Goal: Task Accomplishment & Management: Use online tool/utility

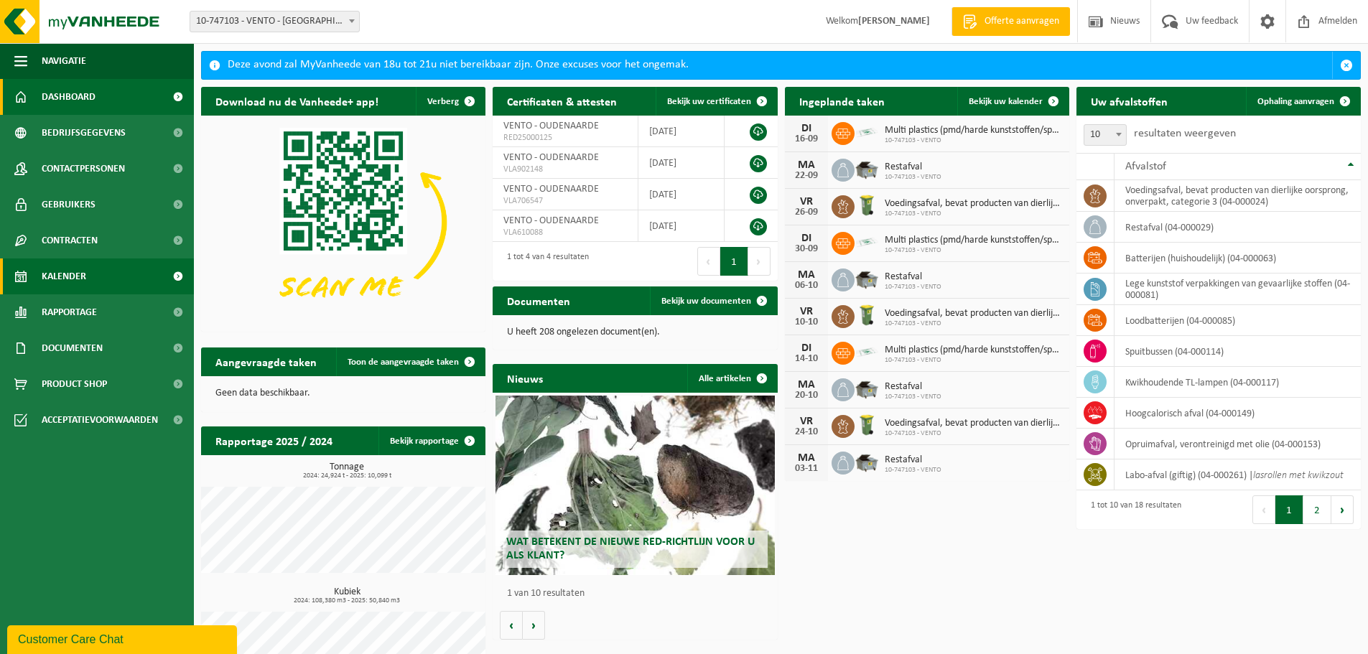
click at [89, 275] on link "Kalender" at bounding box center [97, 276] width 194 height 36
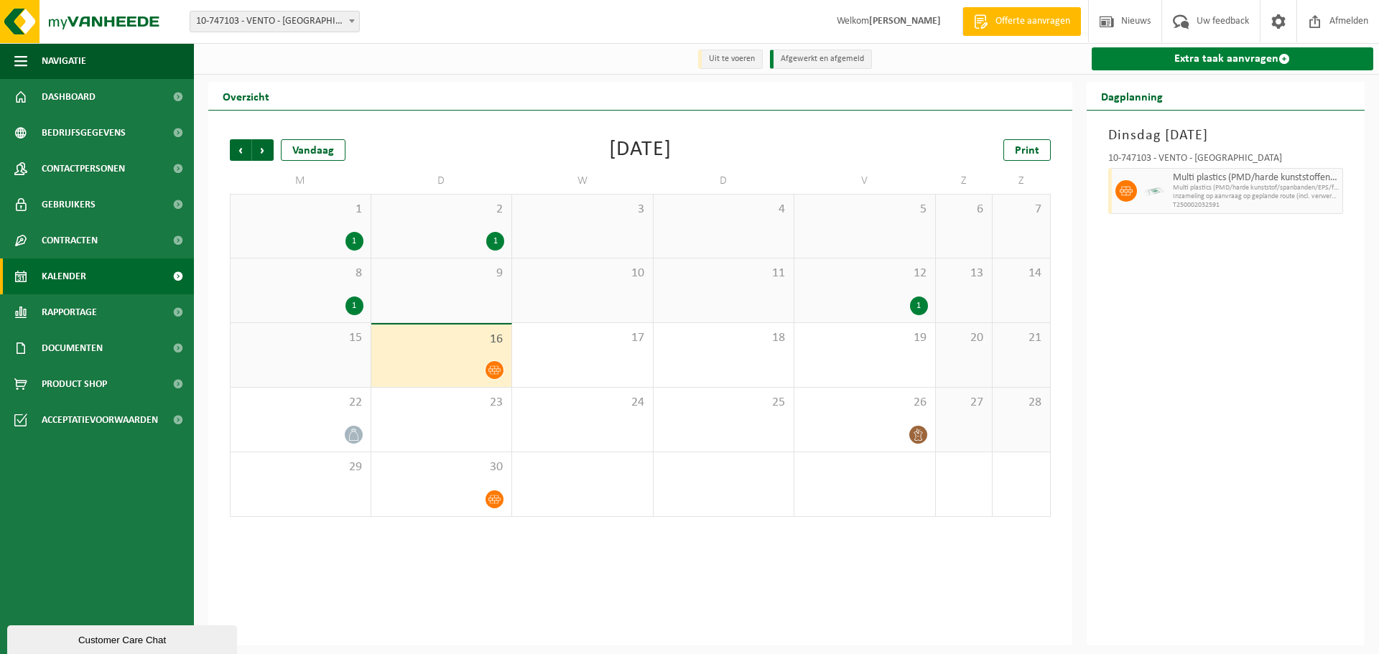
click at [1178, 63] on link "Extra taak aanvragen" at bounding box center [1232, 58] width 282 height 23
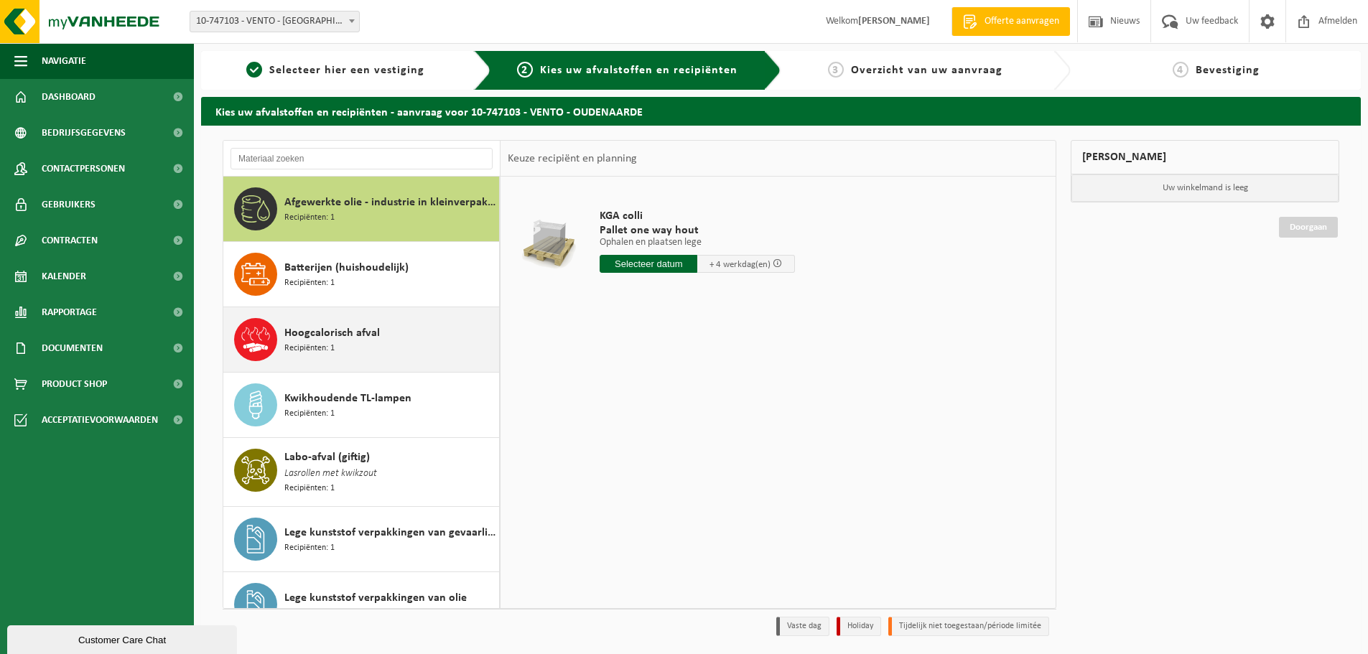
click at [375, 352] on div "Hoogcalorisch afval Recipiënten: 1" at bounding box center [389, 339] width 211 height 43
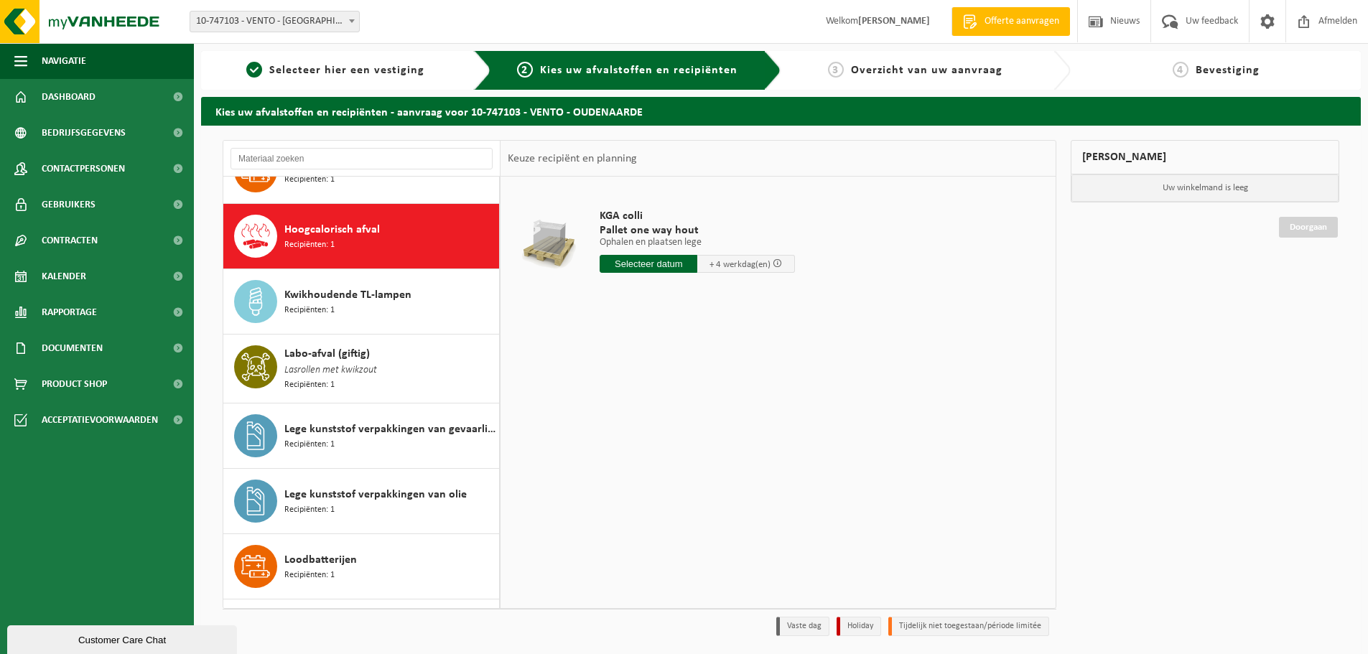
scroll to position [131, 0]
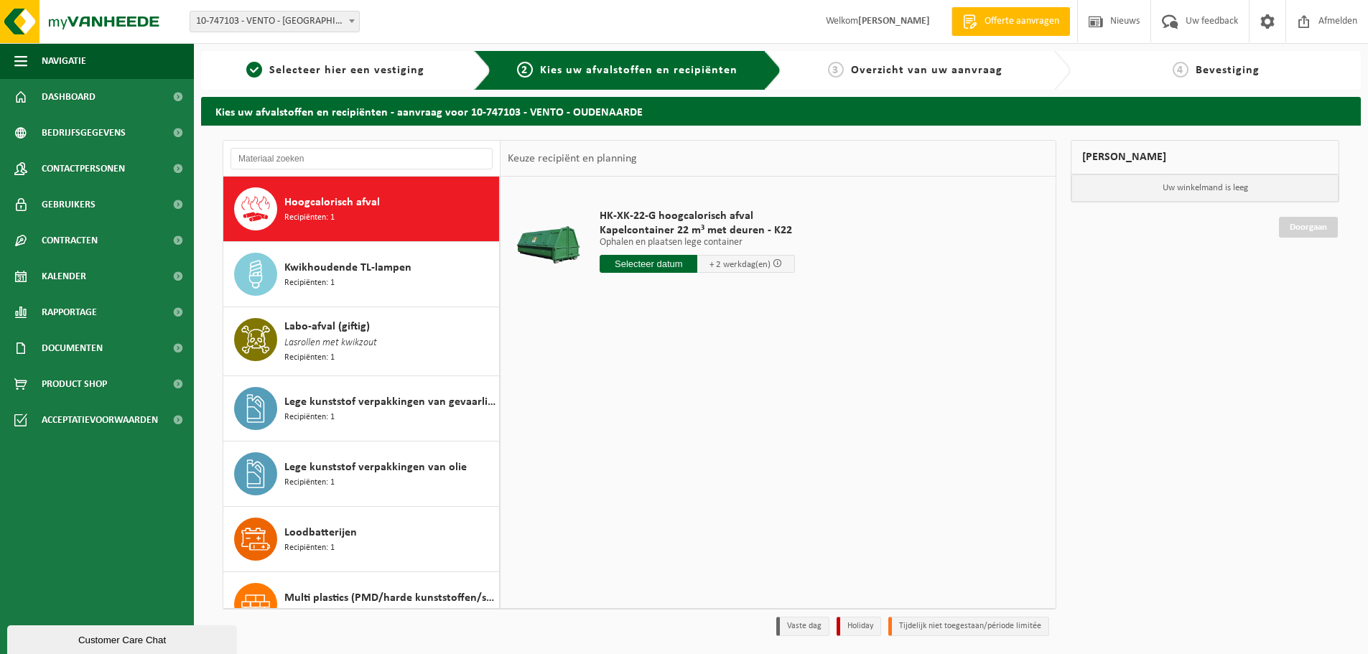
click at [661, 256] on input "text" at bounding box center [649, 264] width 98 height 18
click at [659, 391] on div "17" at bounding box center [663, 391] width 25 height 23
type input "Van 2025-09-17"
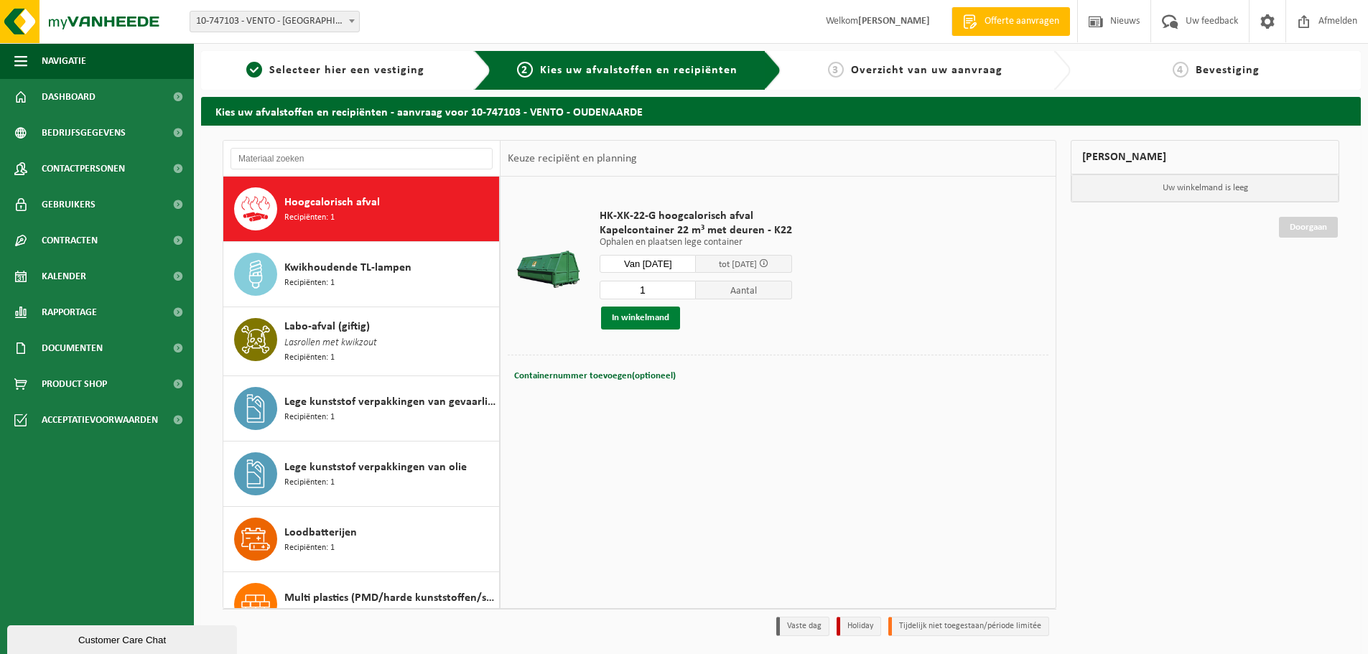
click at [634, 322] on button "In winkelmand" at bounding box center [640, 318] width 79 height 23
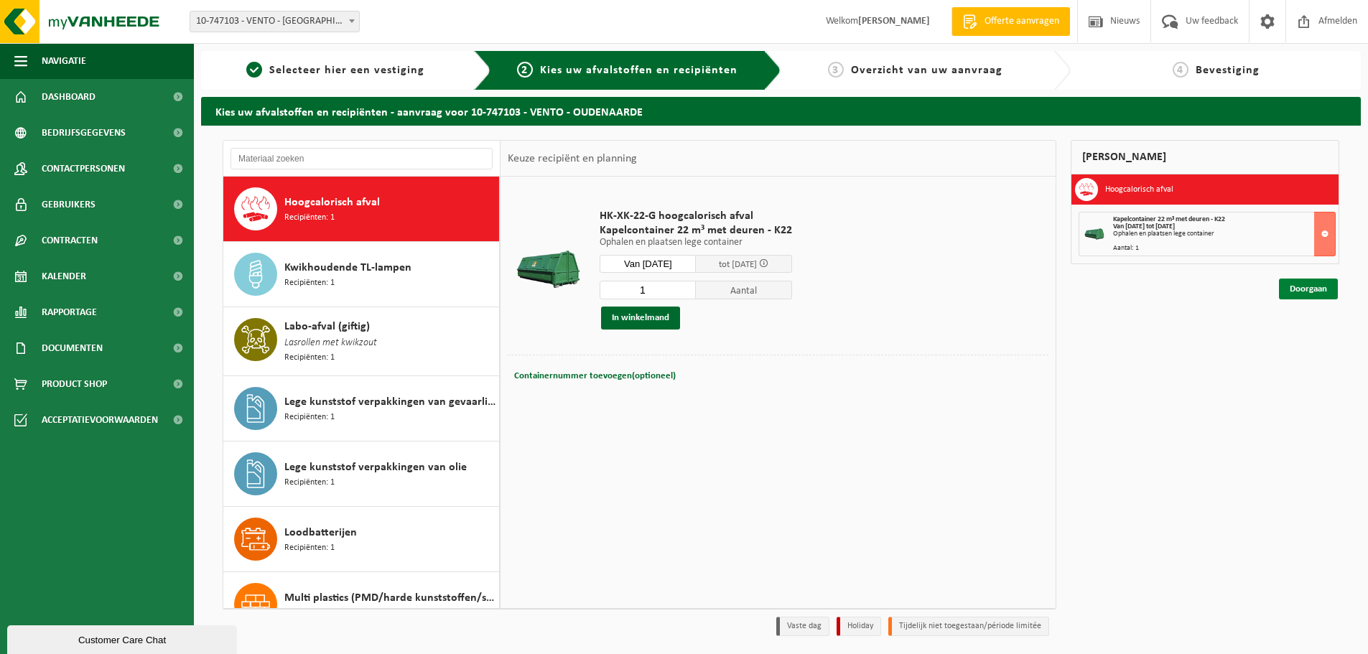
click at [1305, 285] on link "Doorgaan" at bounding box center [1308, 289] width 59 height 21
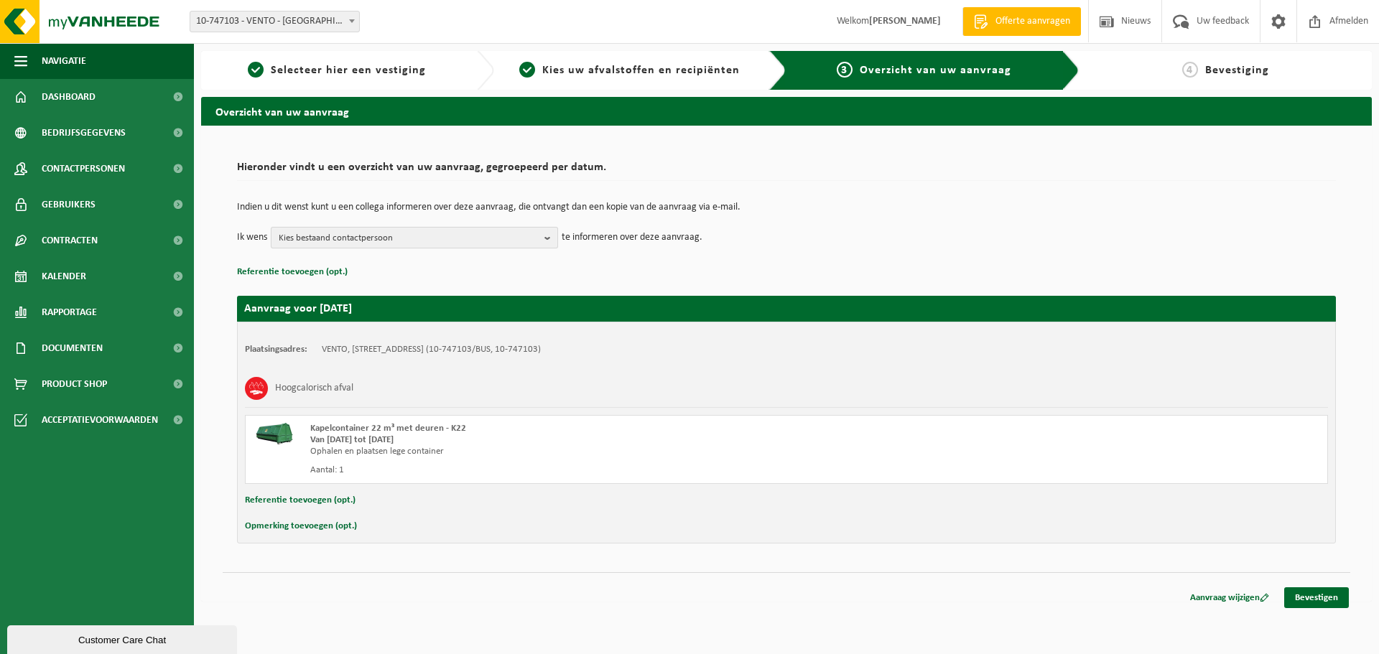
click at [359, 237] on span "Kies bestaand contactpersoon" at bounding box center [409, 239] width 260 height 22
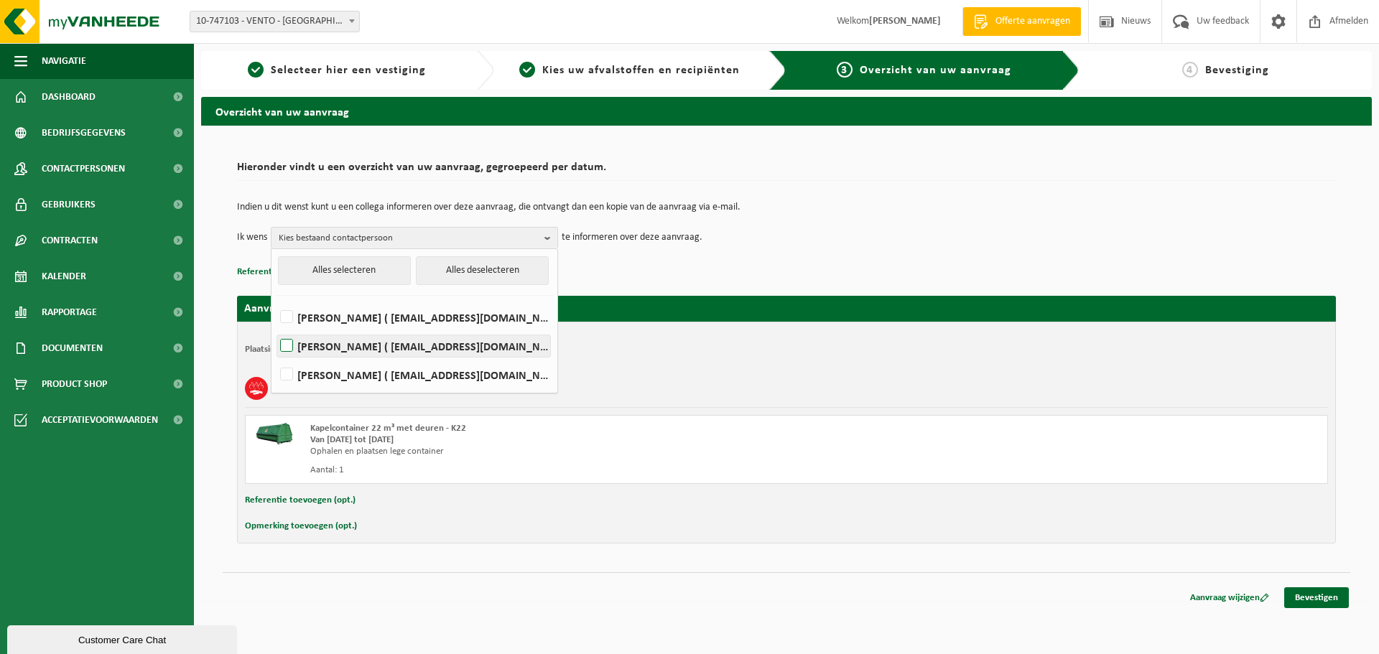
click at [371, 345] on label "Lieselot Vandecauter ( lieselot.vandecauter@ventogroup.com )" at bounding box center [413, 346] width 273 height 22
click at [275, 328] on input "Lieselot Vandecauter ( lieselot.vandecauter@ventogroup.com )" at bounding box center [274, 327] width 1 height 1
checkbox input "true"
click at [1335, 591] on link "Bevestigen" at bounding box center [1316, 597] width 65 height 21
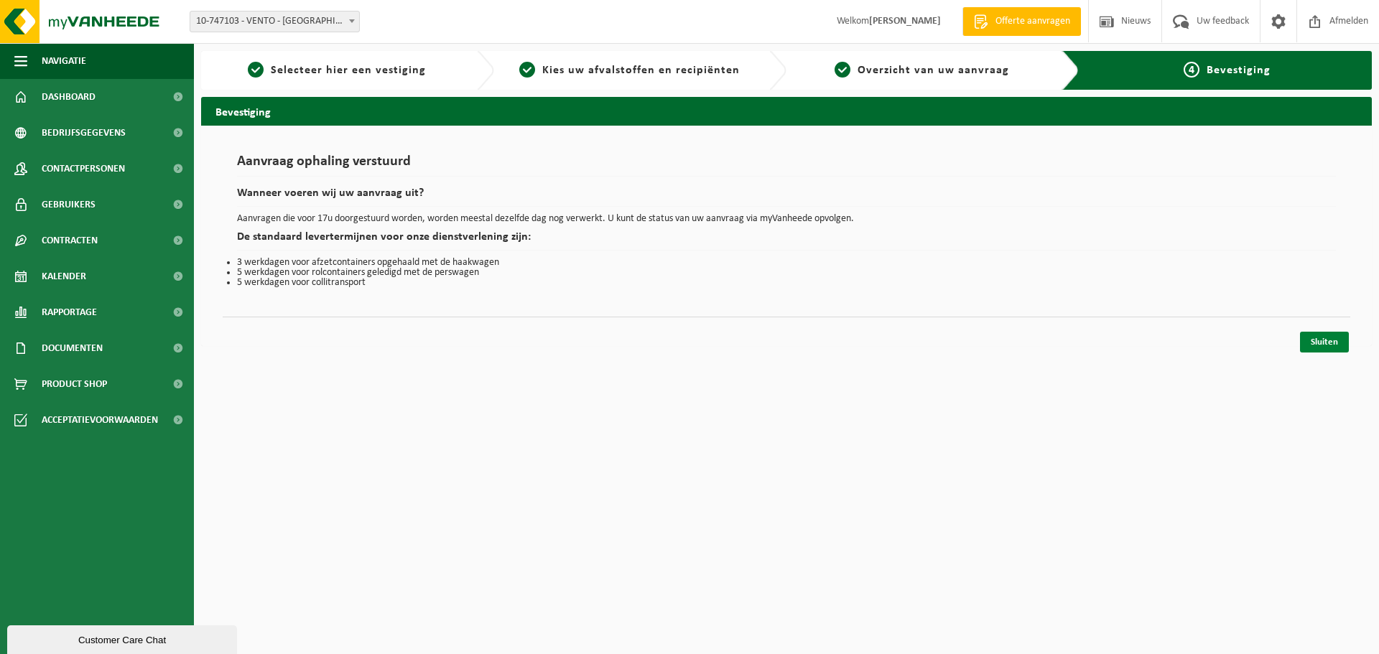
click at [1333, 350] on link "Sluiten" at bounding box center [1324, 342] width 49 height 21
